Goal: Transaction & Acquisition: Purchase product/service

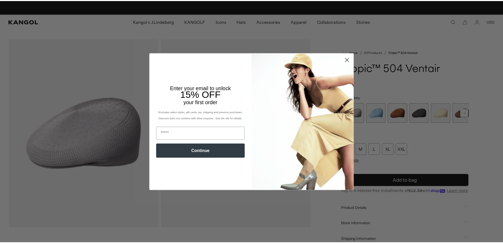
scroll to position [0, 109]
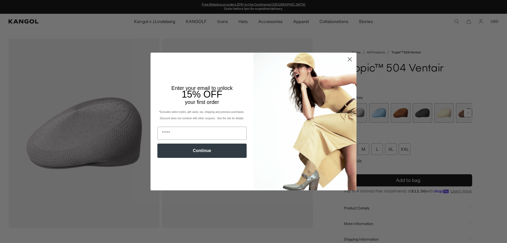
click at [348, 61] on circle "Close dialog" at bounding box center [349, 59] width 9 height 9
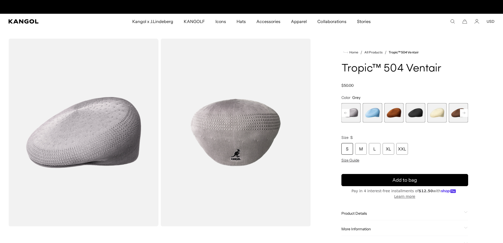
scroll to position [0, 0]
click at [350, 154] on div "S" at bounding box center [347, 149] width 12 height 12
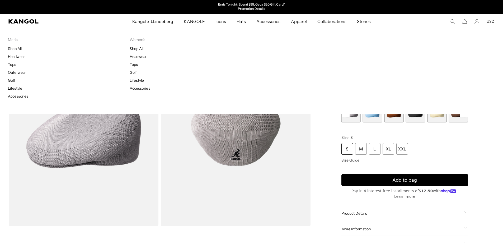
click at [19, 51] on ul "Shop All Headwear Tops Outerwear Golf Lifestyle Accessories" at bounding box center [69, 72] width 122 height 52
click at [19, 49] on link "Shop All" at bounding box center [15, 48] width 14 height 5
